Goal: Entertainment & Leisure: Consume media (video, audio)

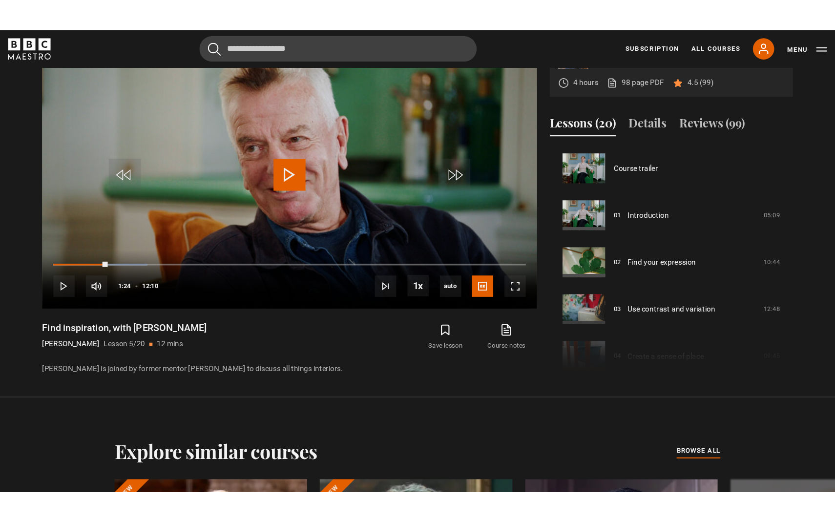
scroll to position [172, 0]
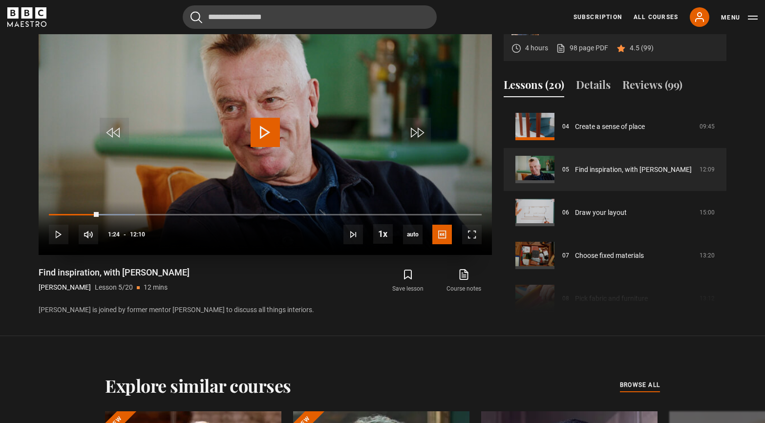
click at [265, 129] on span "Video Player" at bounding box center [264, 132] width 29 height 29
click at [471, 232] on span "Video Player" at bounding box center [472, 235] width 20 height 20
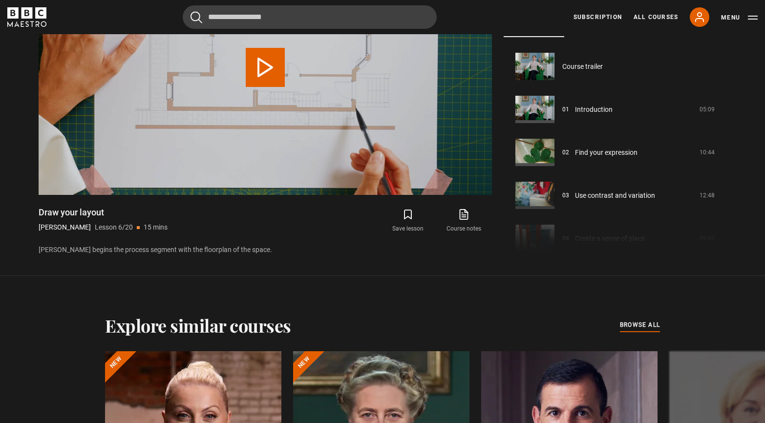
scroll to position [215, 0]
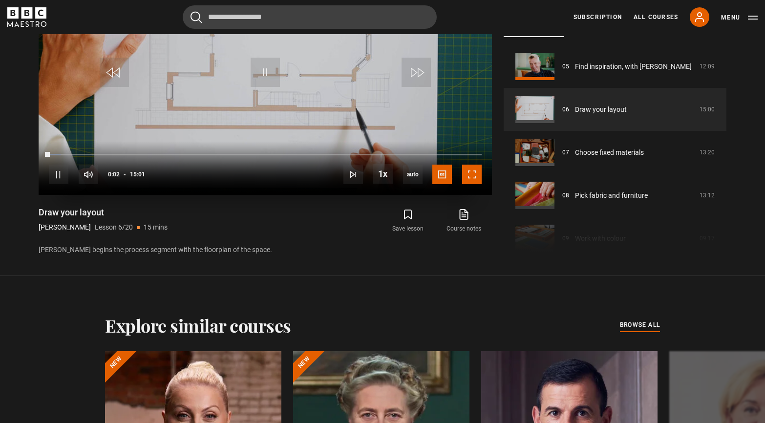
click at [467, 176] on span "Video Player" at bounding box center [472, 175] width 20 height 20
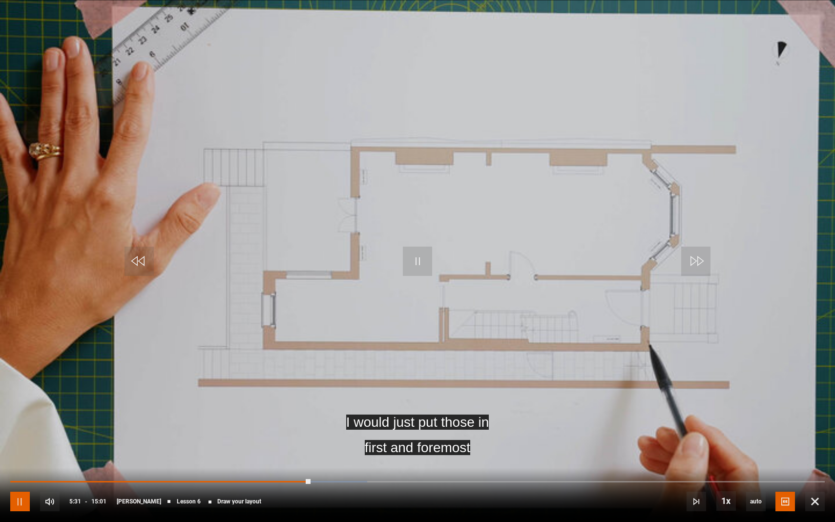
click at [24, 422] on span "Video Player" at bounding box center [20, 502] width 20 height 20
click at [764, 422] on span "Video Player" at bounding box center [815, 502] width 20 height 20
